Goal: Task Accomplishment & Management: Use online tool/utility

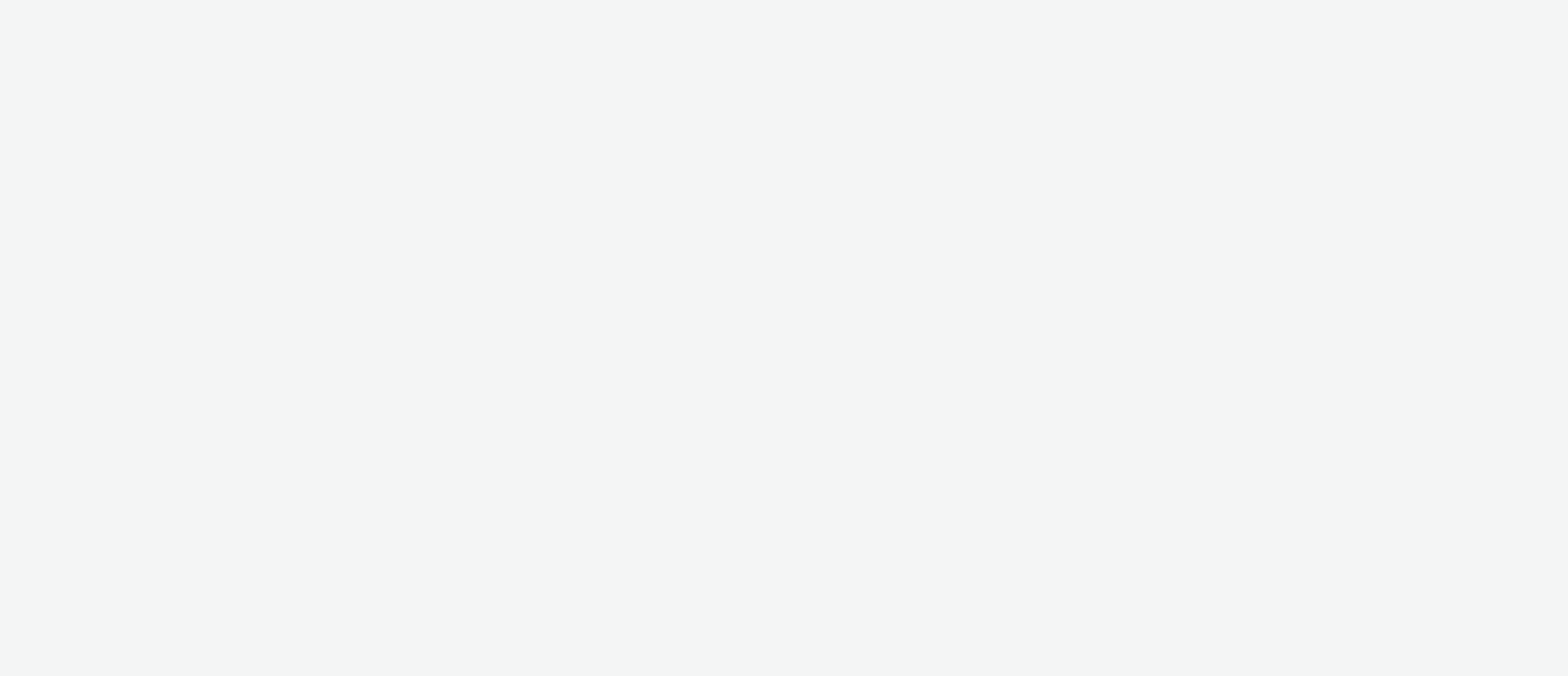
select select "72000950-a0a7-427d-a4e5-c6bc812fbb51"
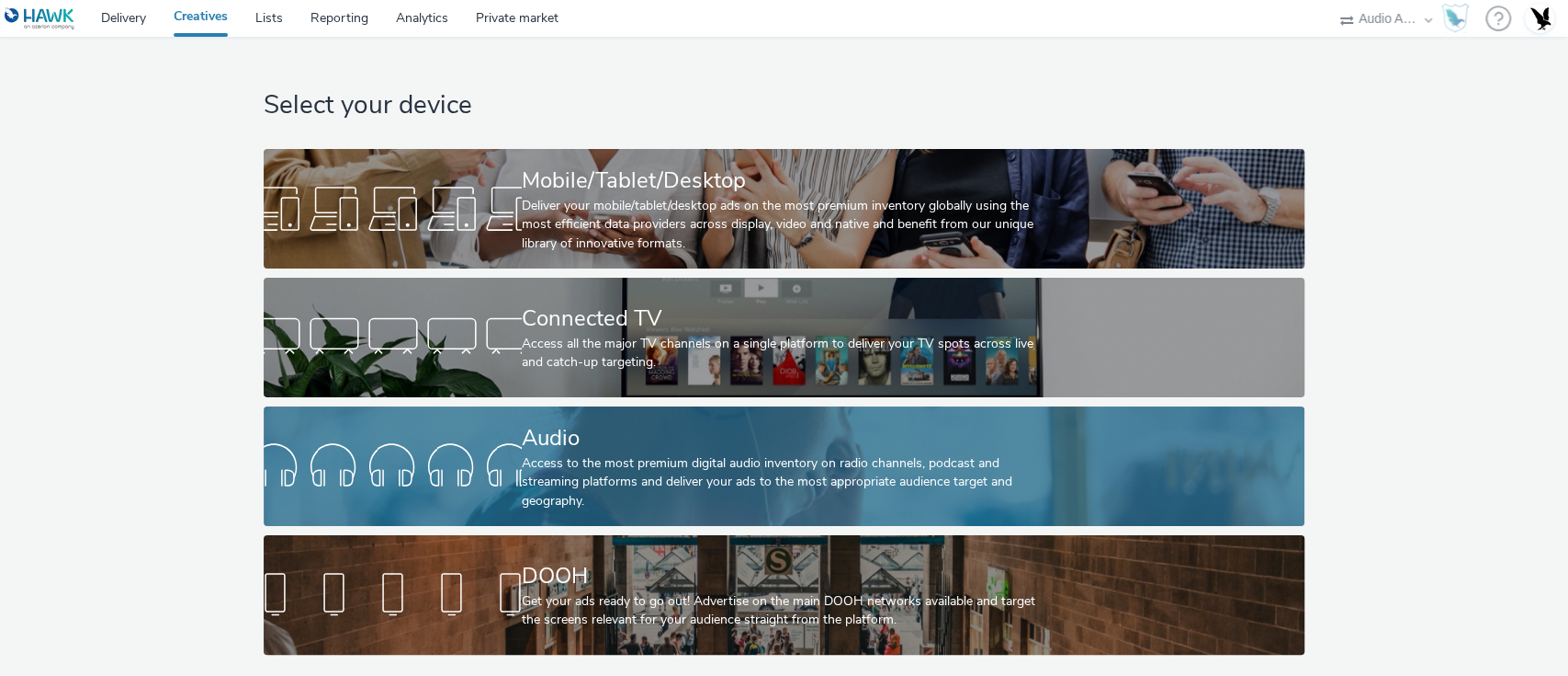
click at [662, 466] on div "Access to the most premium digital audio inventory on radio channels, podcast a…" at bounding box center [780, 482] width 517 height 56
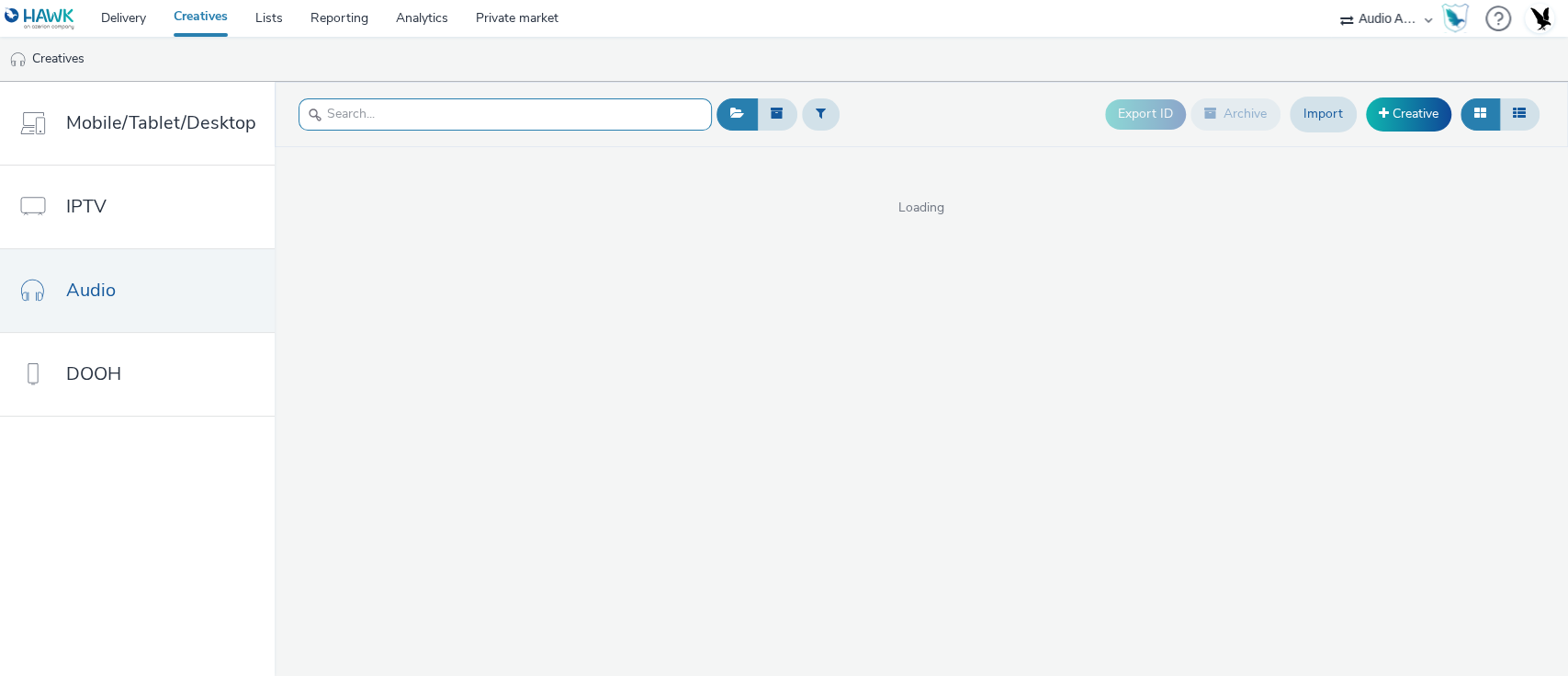
click at [546, 115] on input "text" at bounding box center [505, 114] width 414 height 33
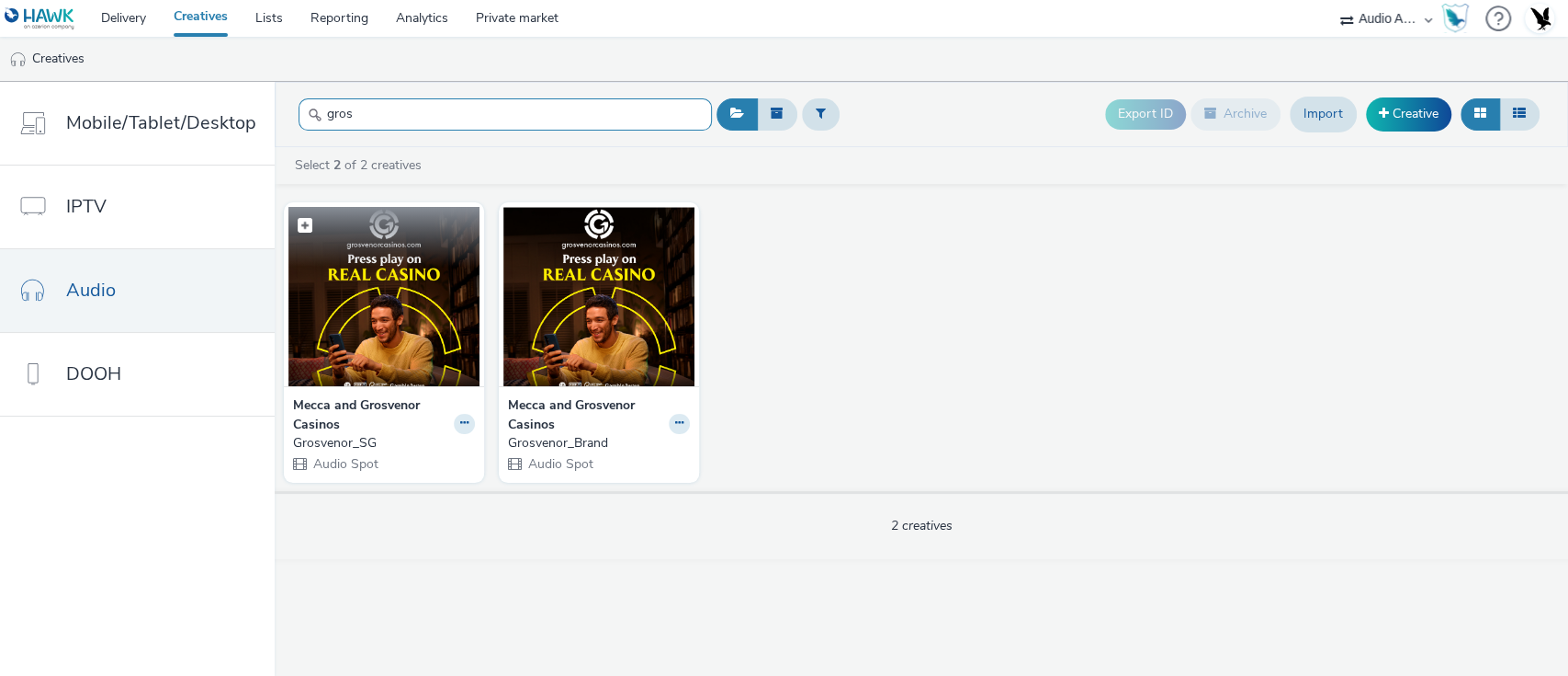
type input "gros"
click at [412, 342] on img at bounding box center [384, 297] width 191 height 179
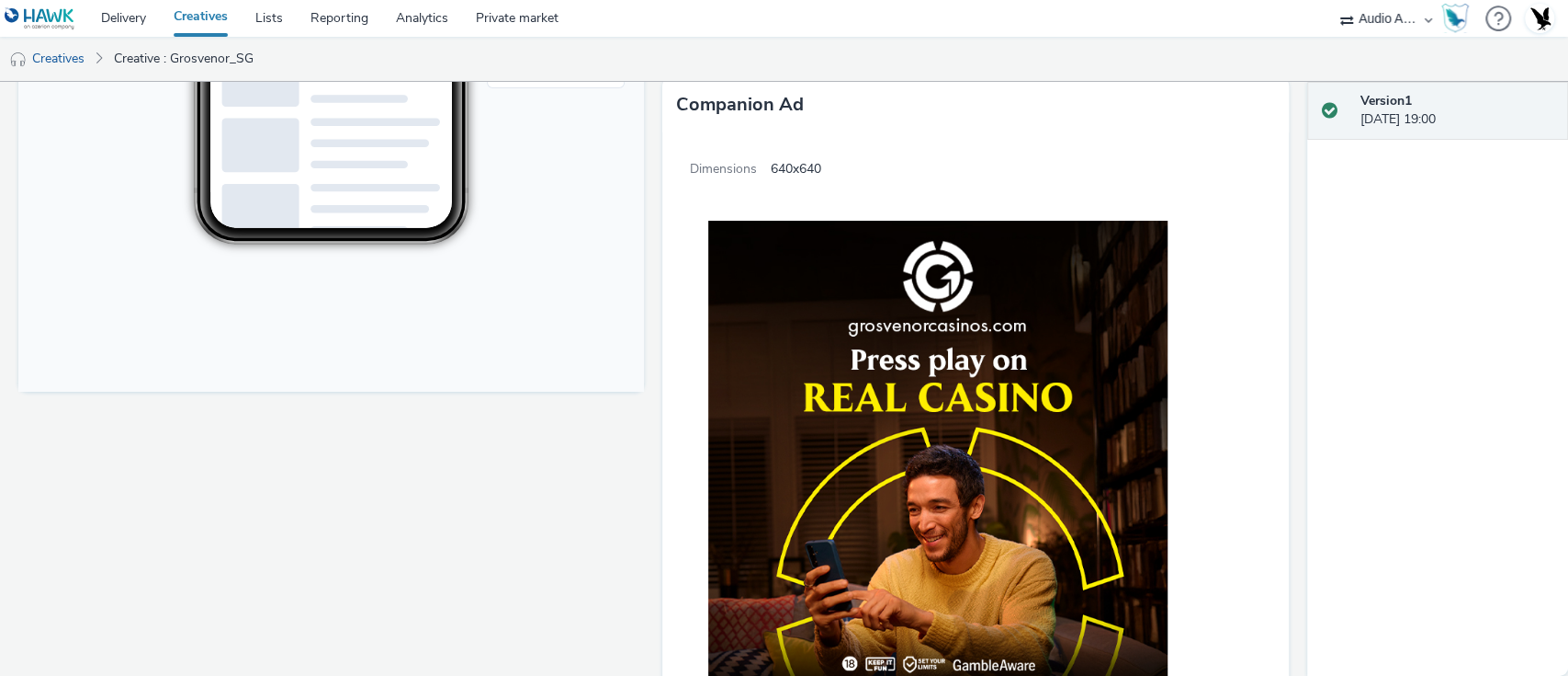
scroll to position [915, 0]
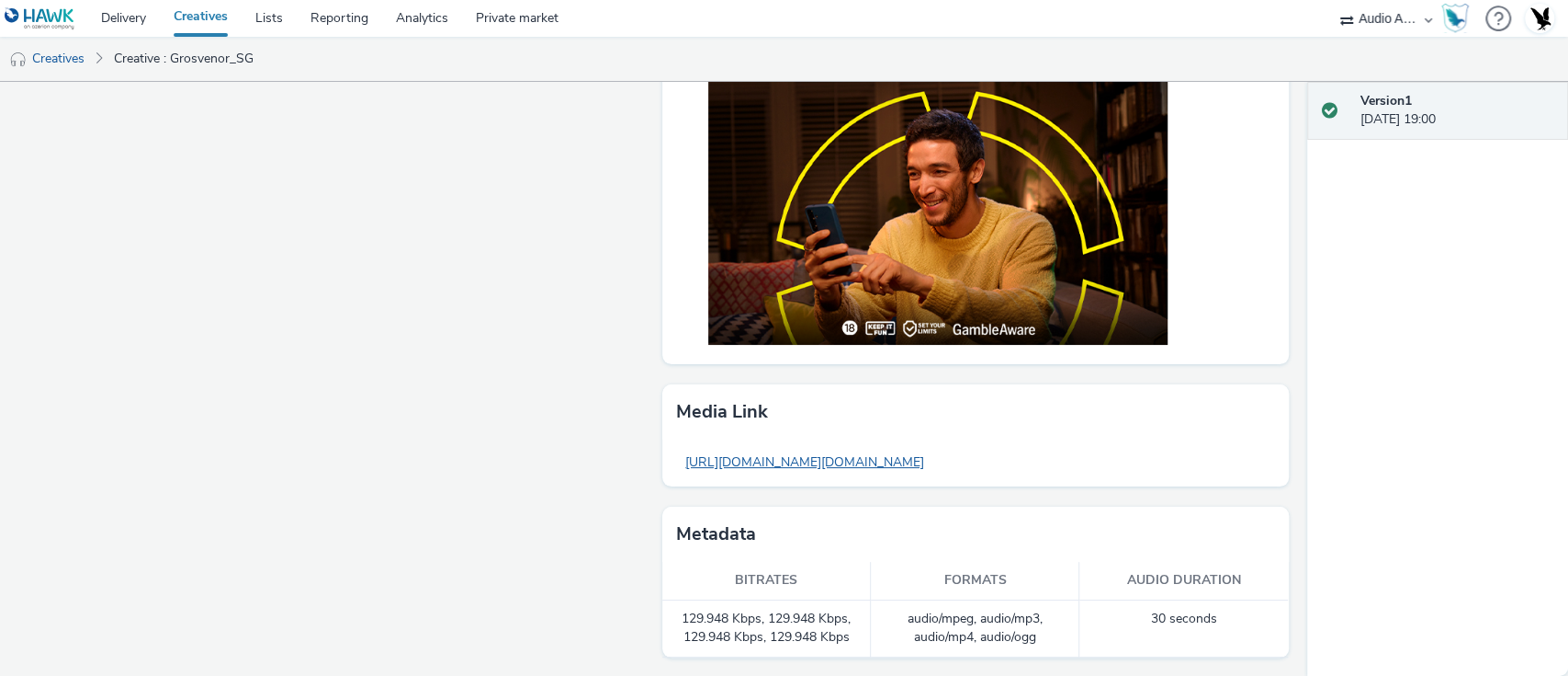
click at [841, 464] on link "https://tabmo-cdn.s3.eu-west-1.amazonaws.com/hawk.tabmo.io/organizations/6efc92…" at bounding box center [804, 461] width 257 height 35
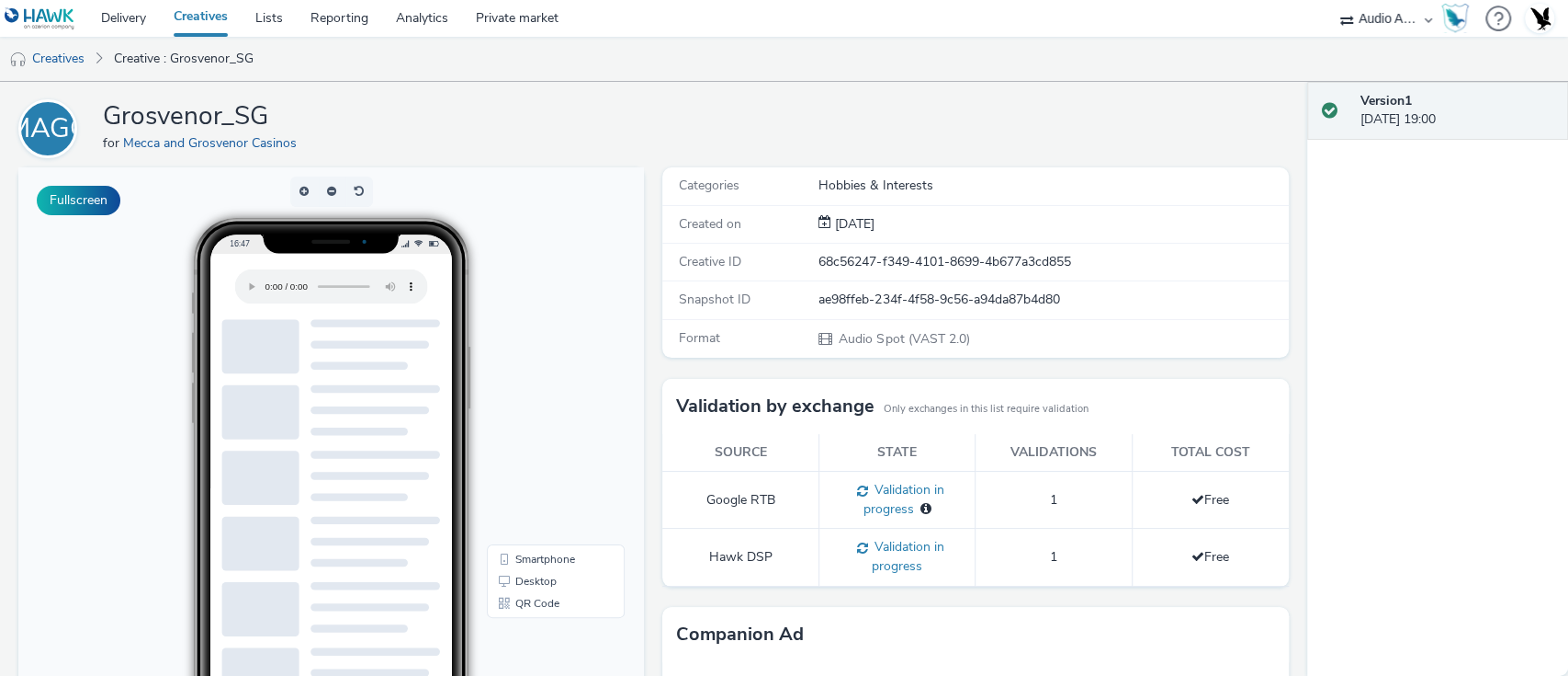
scroll to position [0, 0]
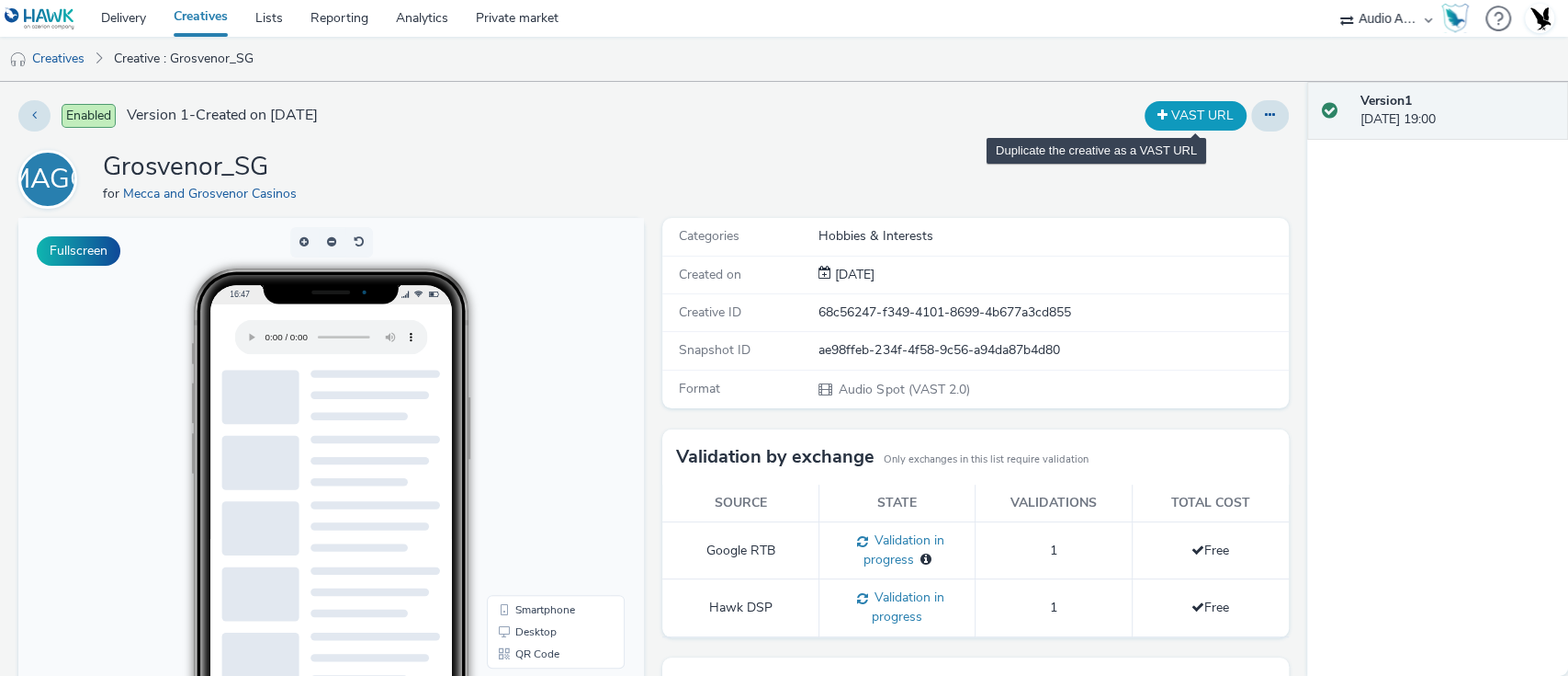
click at [1193, 108] on button "VAST URL" at bounding box center [1196, 116] width 102 height 30
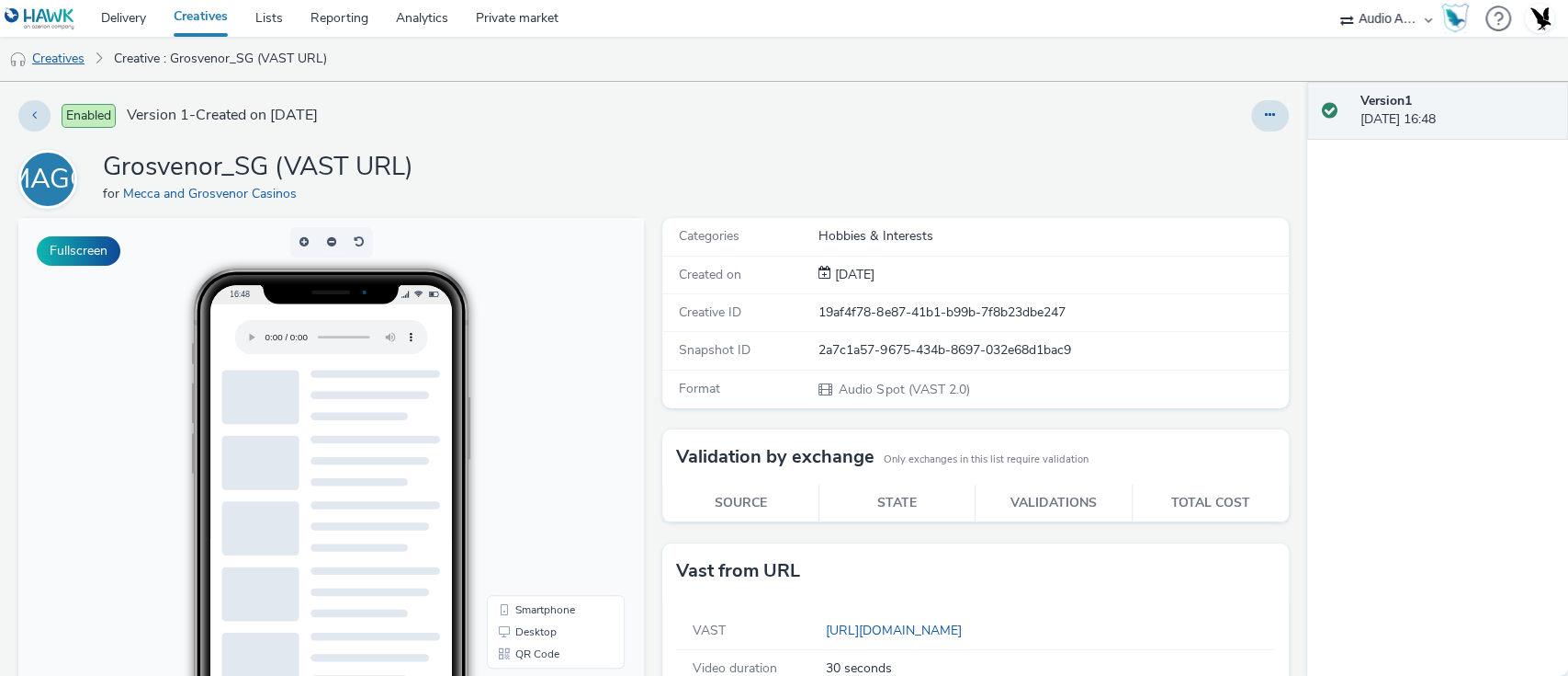
click at [69, 57] on link "Creatives" at bounding box center [46, 58] width 94 height 44
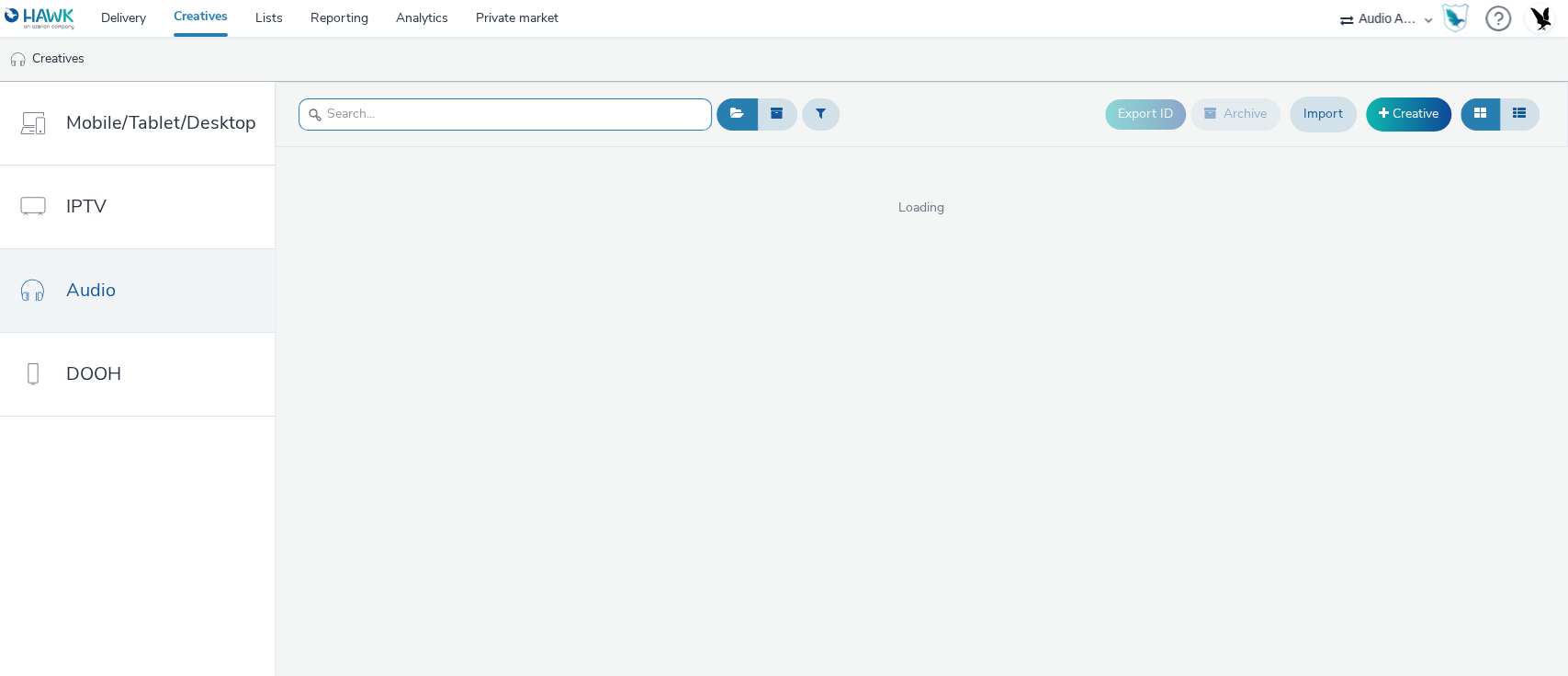
click at [388, 115] on input "text" at bounding box center [505, 114] width 414 height 33
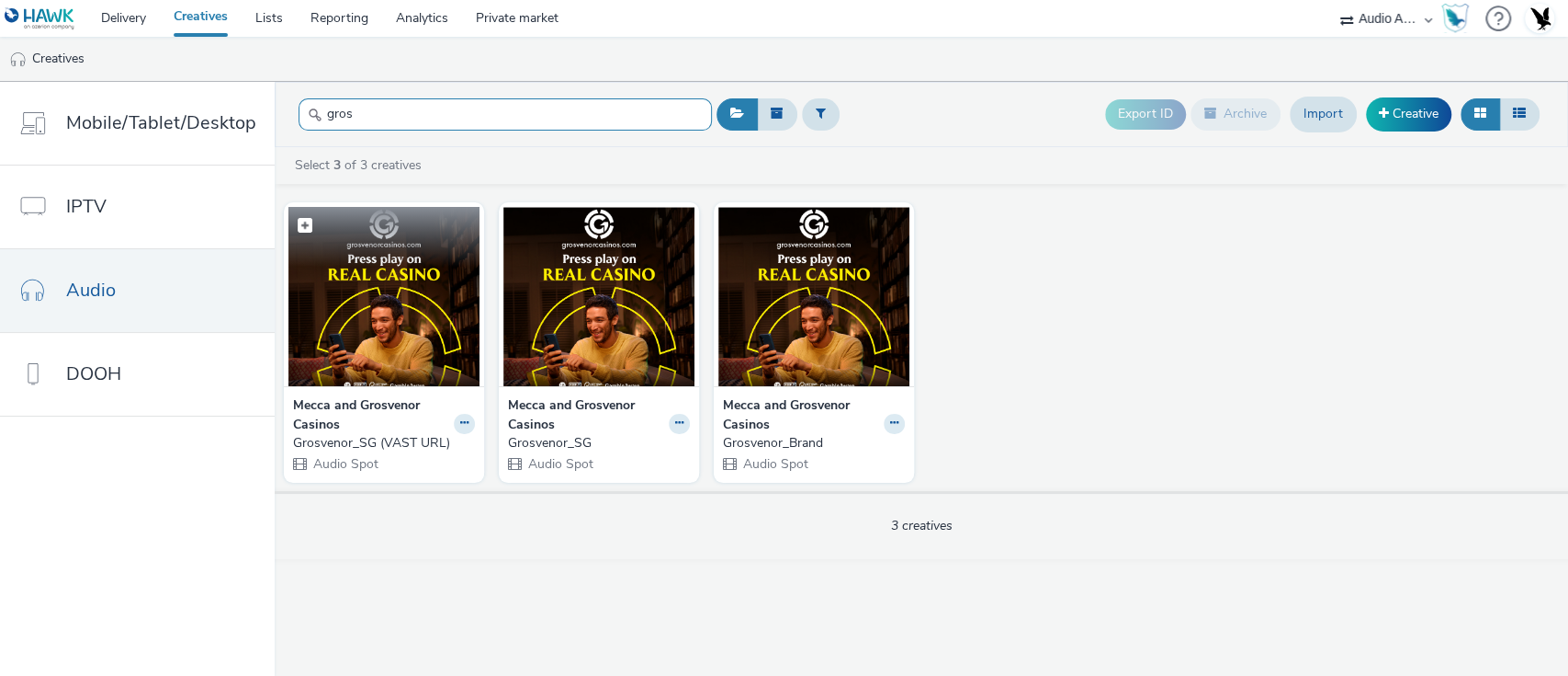
type input "gros"
click at [428, 325] on img at bounding box center [384, 297] width 191 height 179
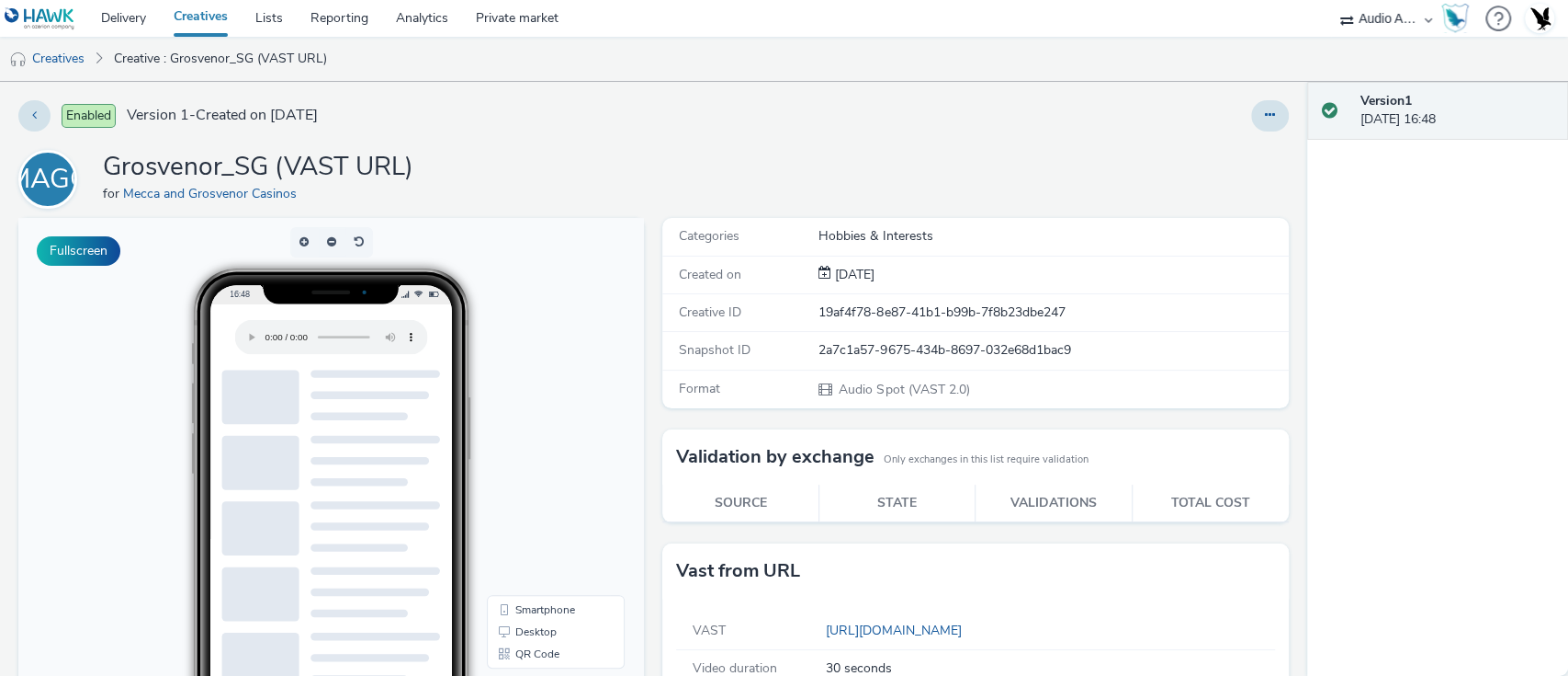
scroll to position [316, 0]
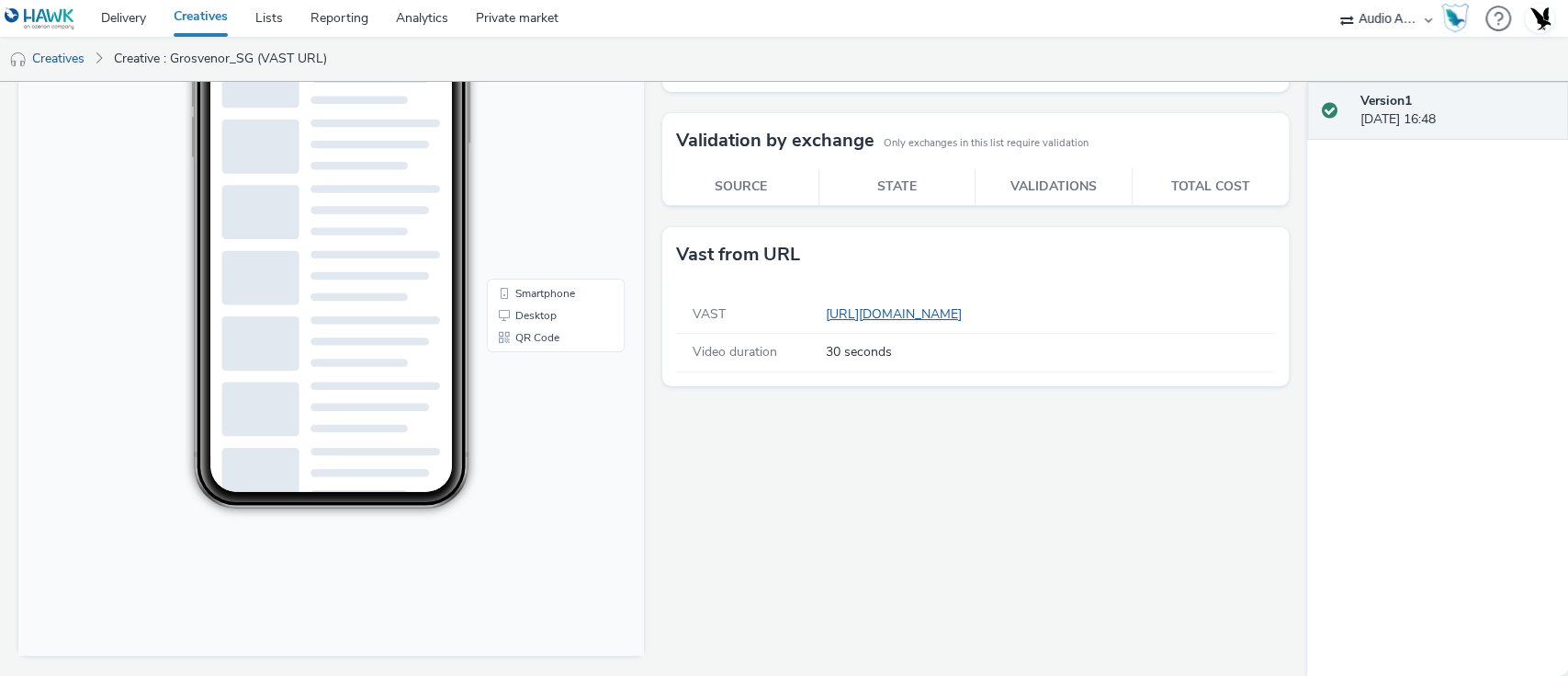
click at [928, 308] on link "https://tabmo-cdn.s3.eu-west-1.amazonaws.com/creatives/vast/audio/clones/ae98ff…" at bounding box center [896, 314] width 143 height 18
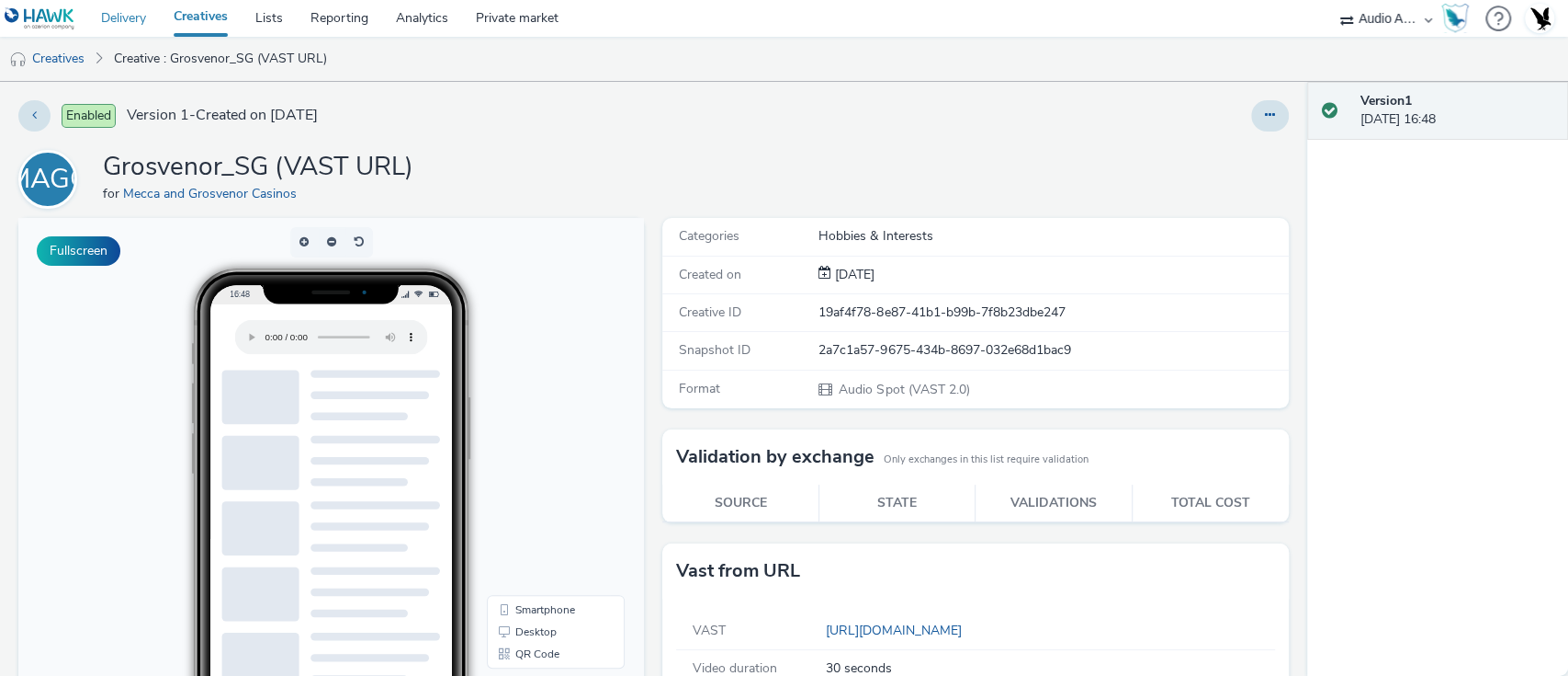
click at [102, 19] on link "Delivery" at bounding box center [124, 18] width 73 height 36
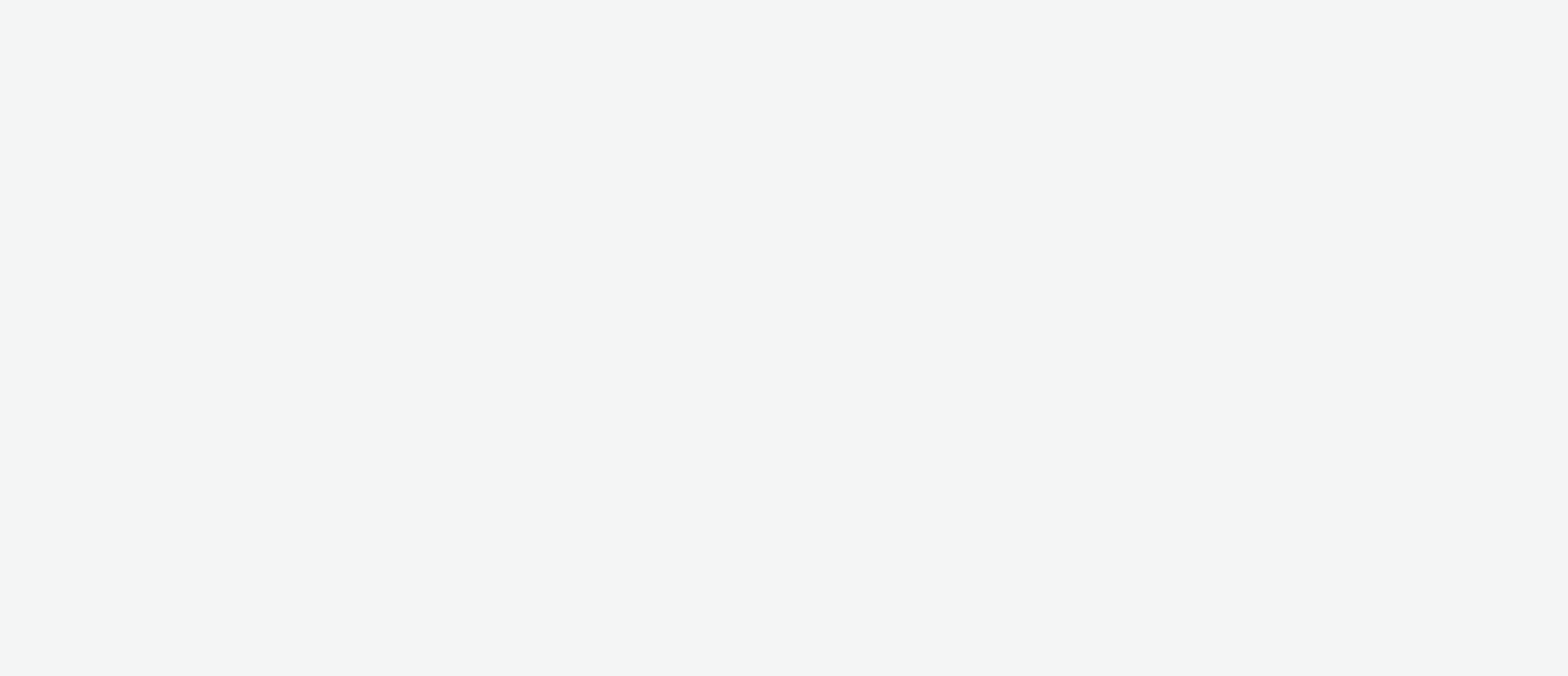
select select "72000950-a0a7-427d-a4e5-c6bc812fbb51"
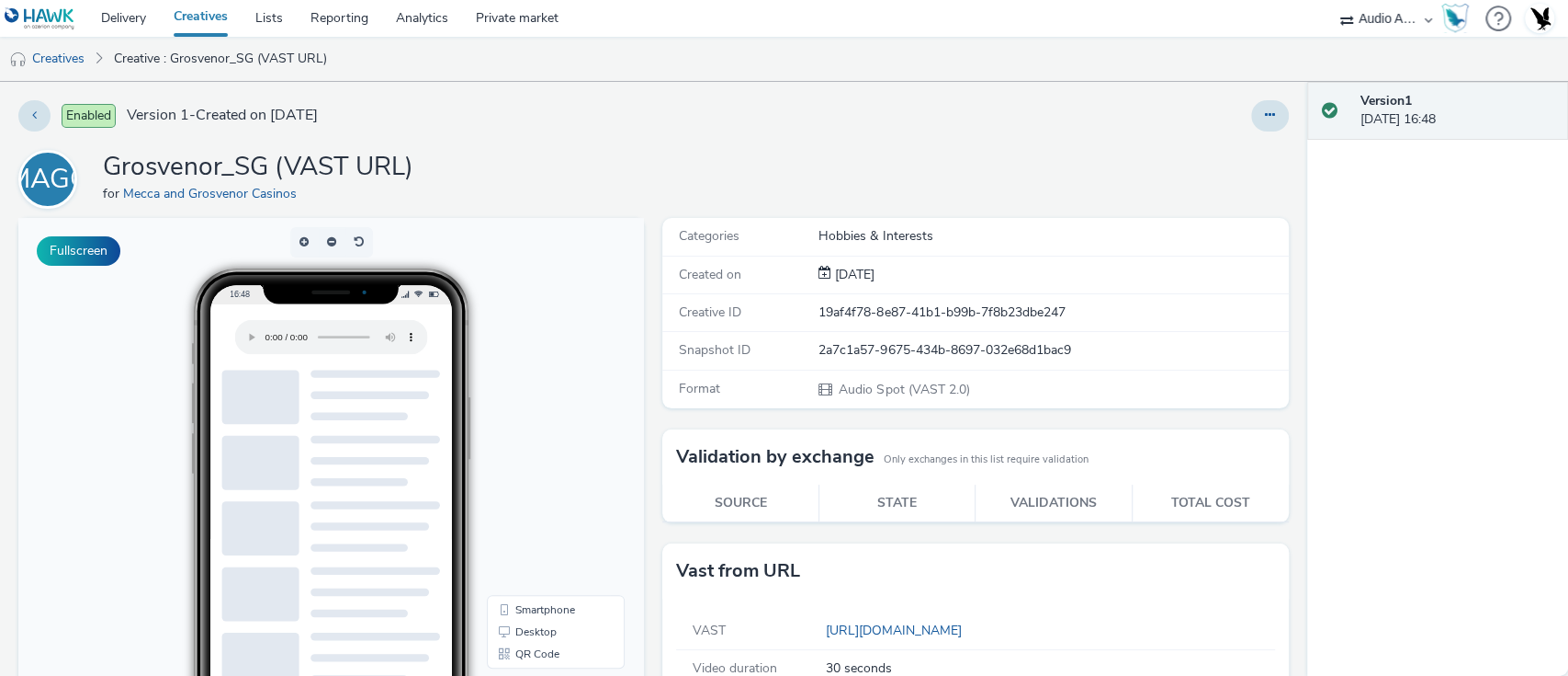
click at [841, 348] on div "2a7c1a57-9675-434b-8697-032e68d1bac9" at bounding box center [1052, 350] width 468 height 19
copy div "2a7c1a57-9675-434b-8697-032e68d1bac9"
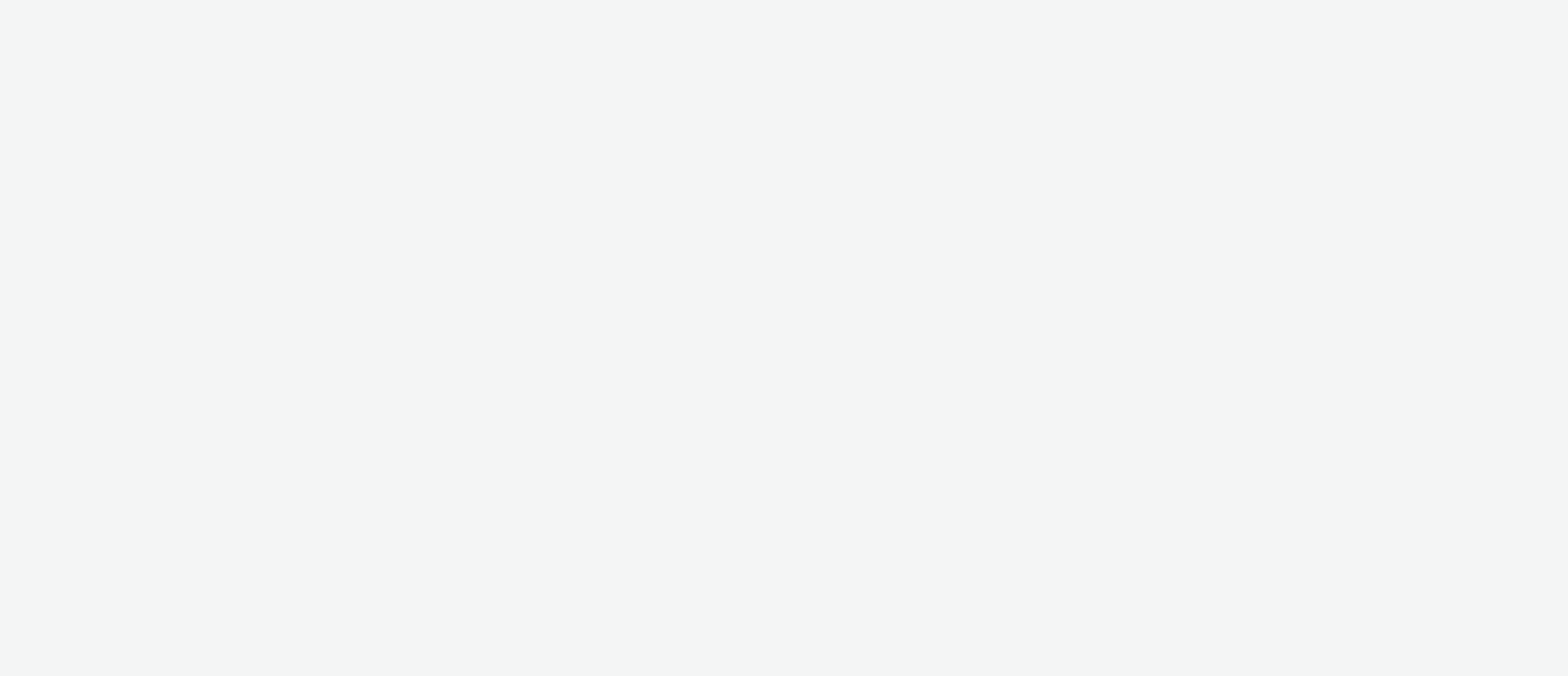
select select "72000950-a0a7-427d-a4e5-c6bc812fbb51"
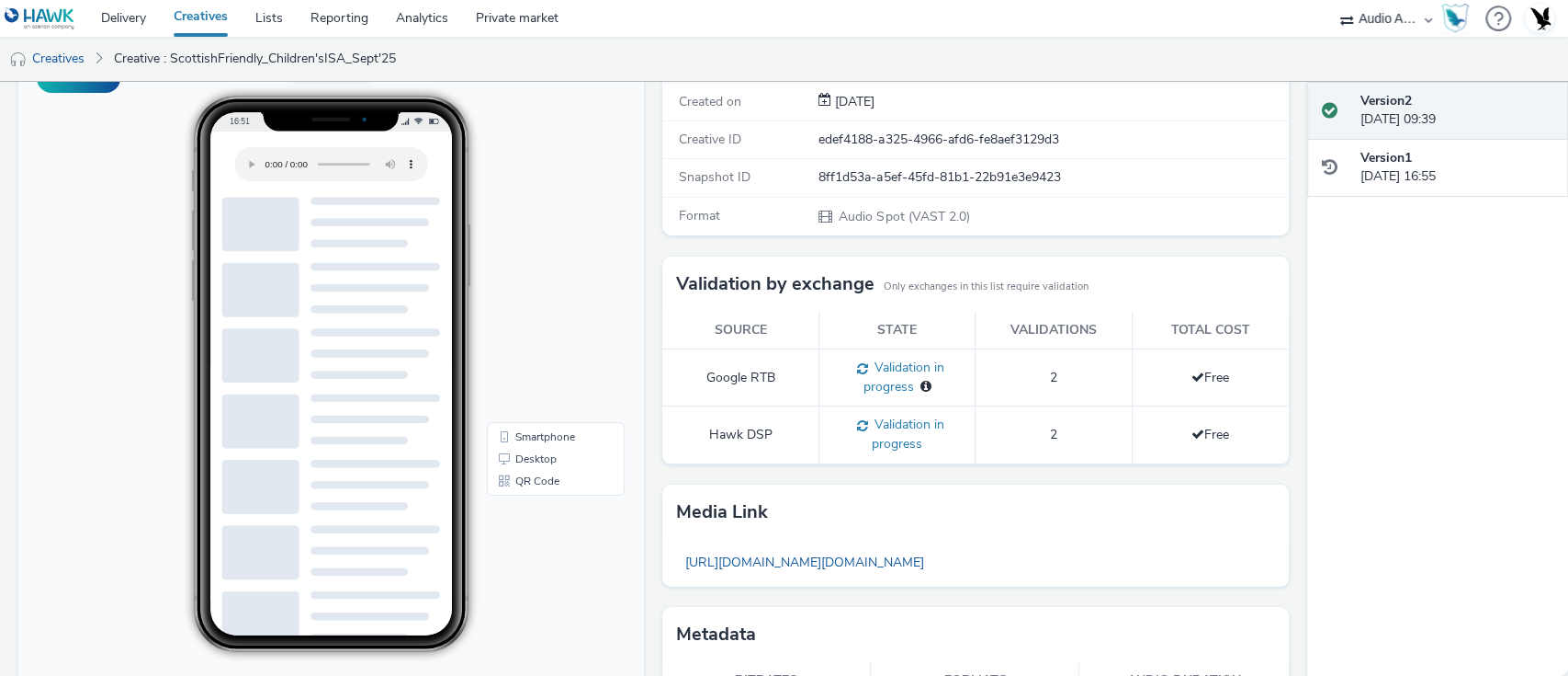
scroll to position [316, 0]
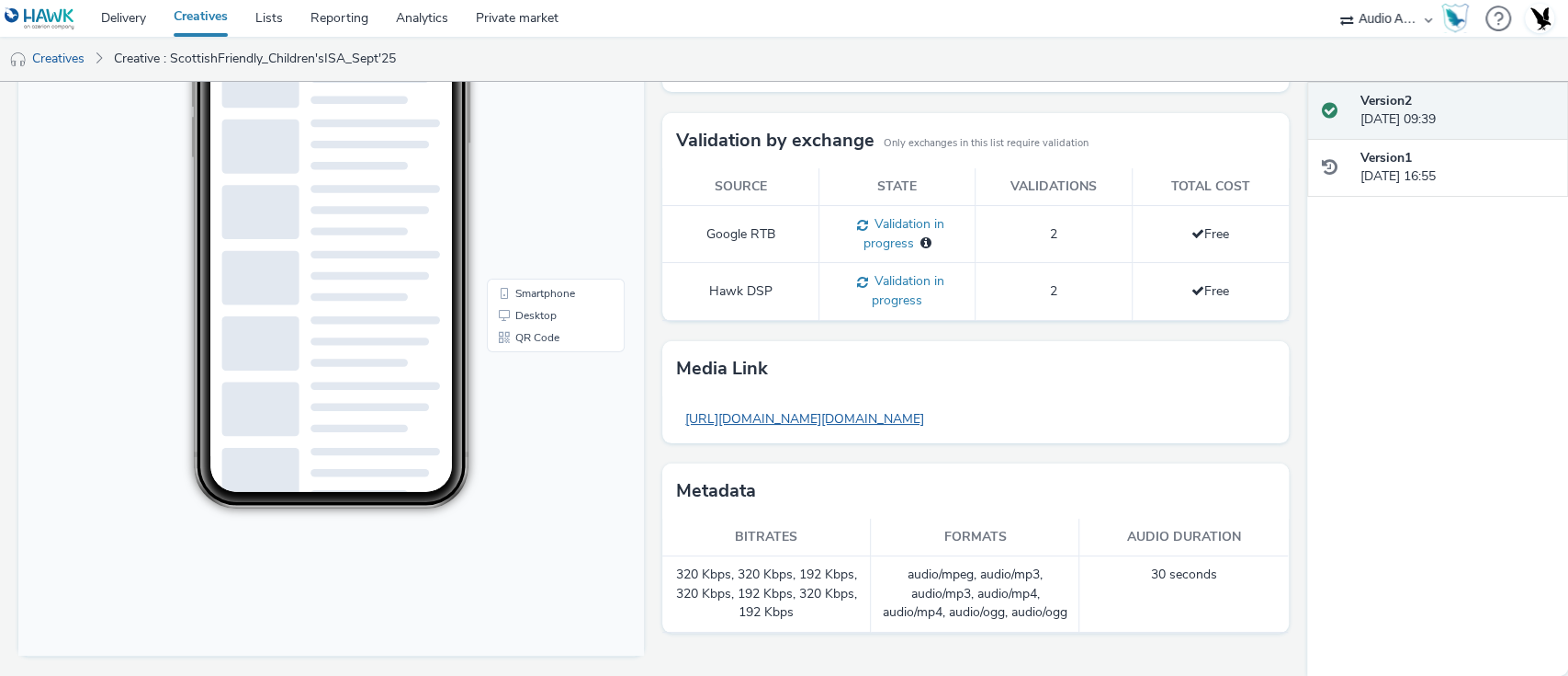
drag, startPoint x: 0, startPoint y: 0, endPoint x: 921, endPoint y: 422, distance: 1013.1
click at [921, 422] on link "[URL][DOMAIN_NAME][DOMAIN_NAME]" at bounding box center [804, 419] width 257 height 35
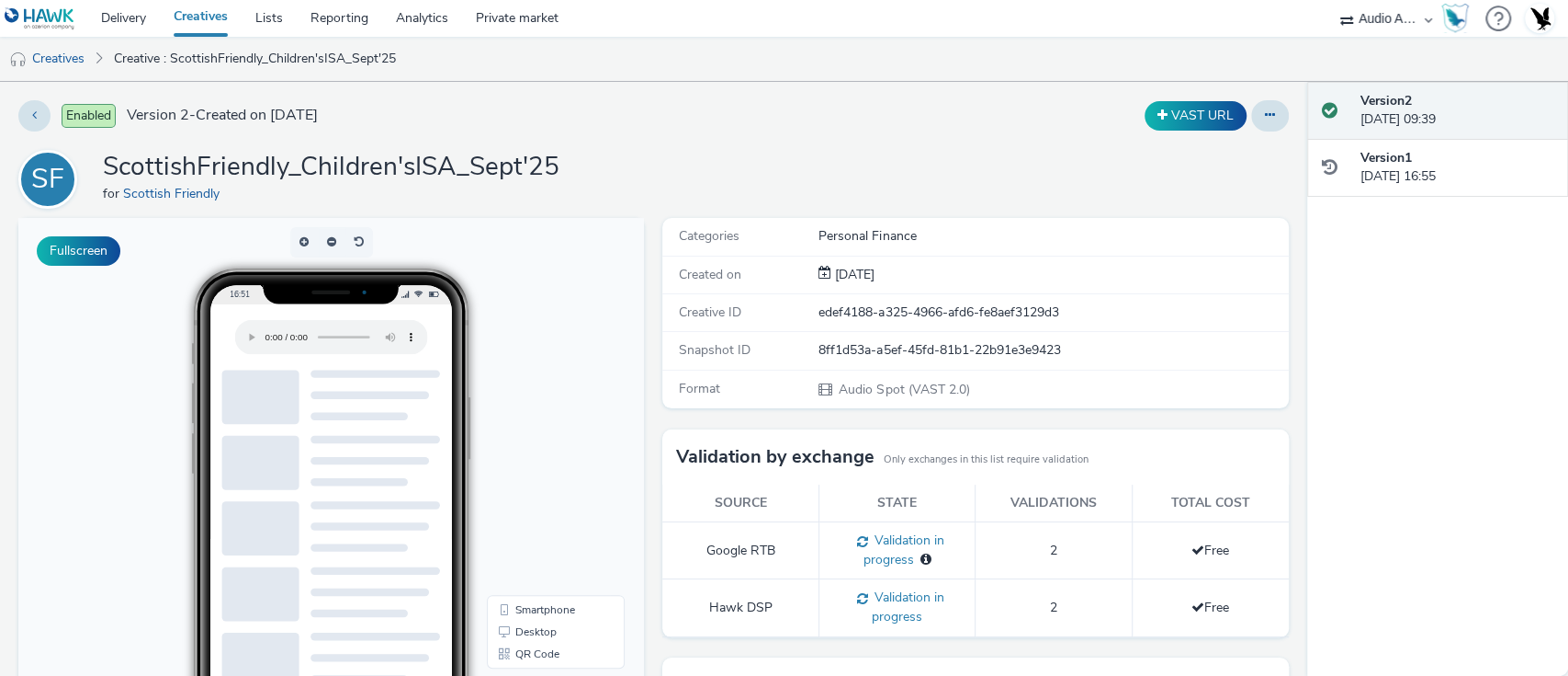
scroll to position [1, 0]
